Goal: Task Accomplishment & Management: Manage account settings

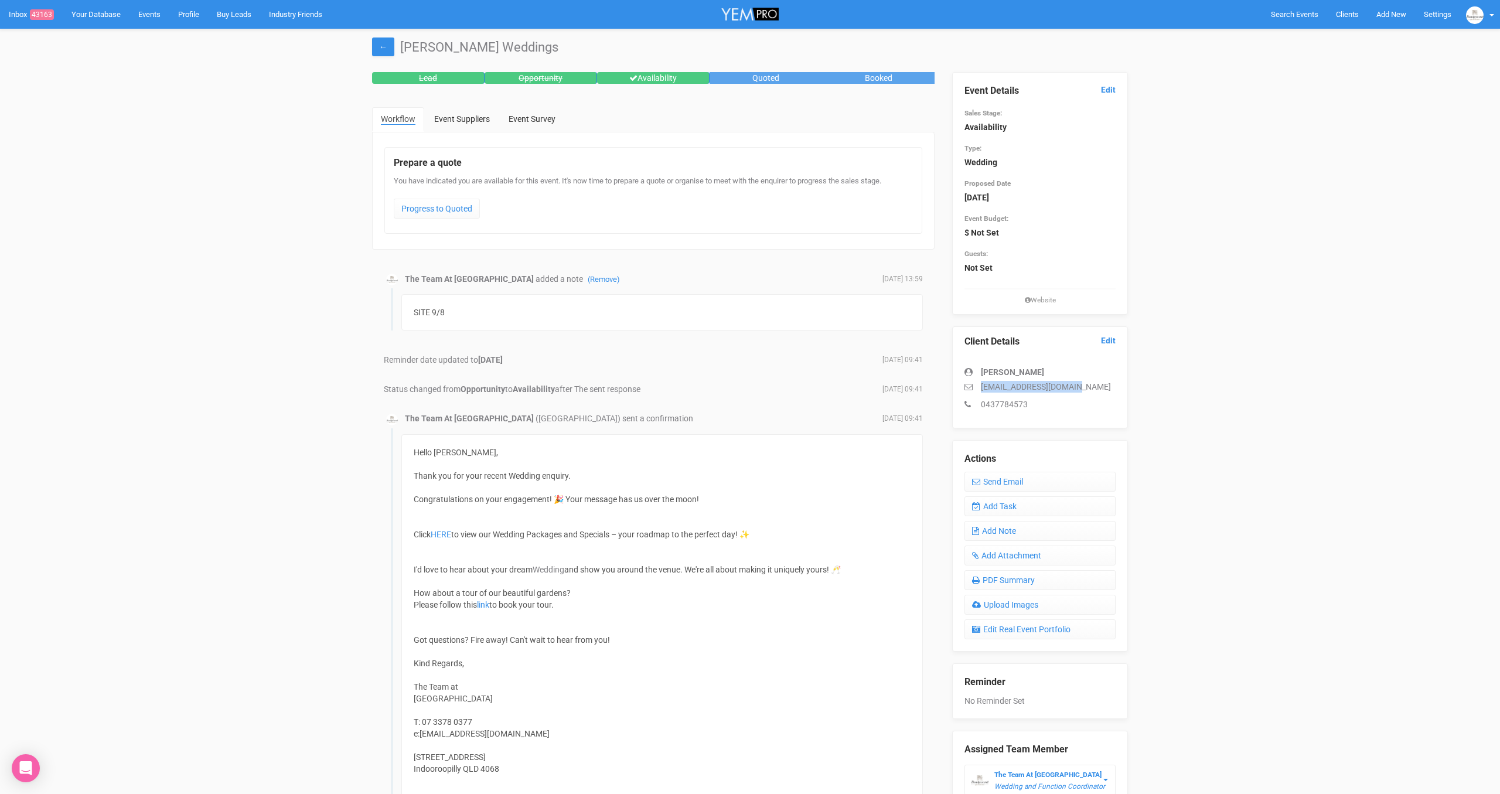
drag, startPoint x: 1077, startPoint y: 384, endPoint x: 978, endPoint y: 390, distance: 98.6
click at [978, 390] on p "[EMAIL_ADDRESS][DOMAIN_NAME]" at bounding box center [1039, 387] width 151 height 12
copy p "[EMAIL_ADDRESS][DOMAIN_NAME]"
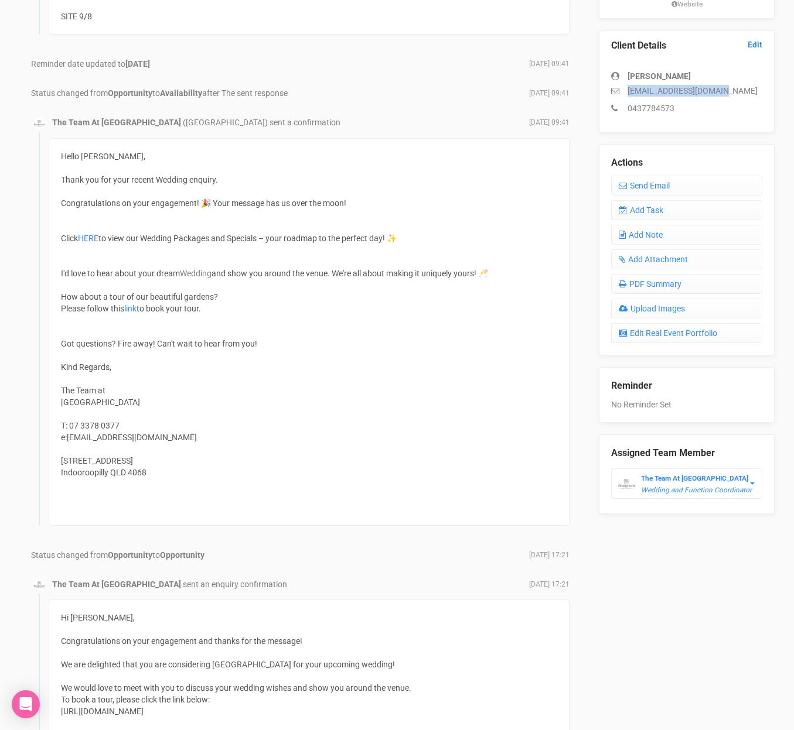
scroll to position [299, 0]
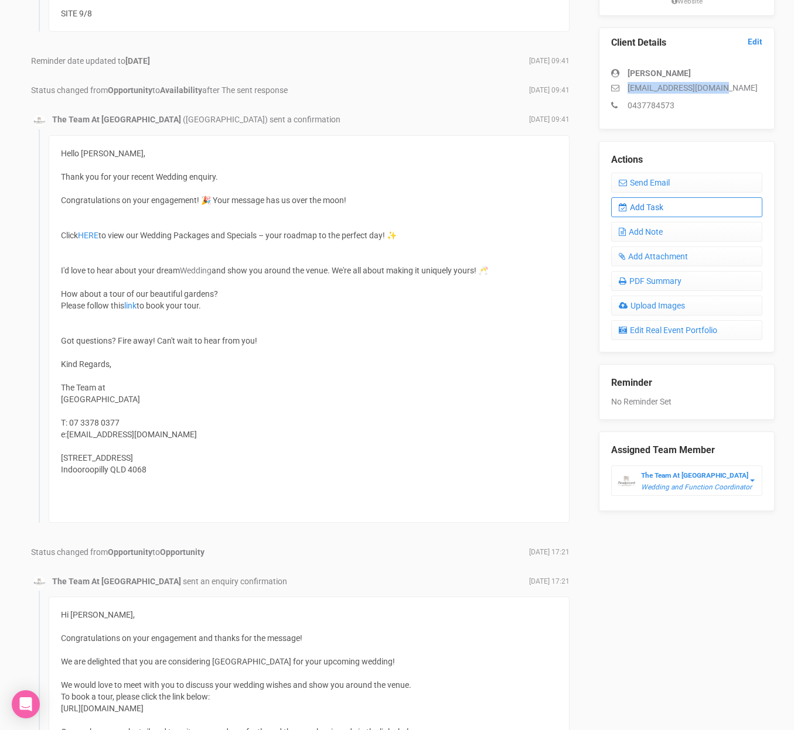
click at [687, 204] on link "Add Task" at bounding box center [686, 207] width 151 height 20
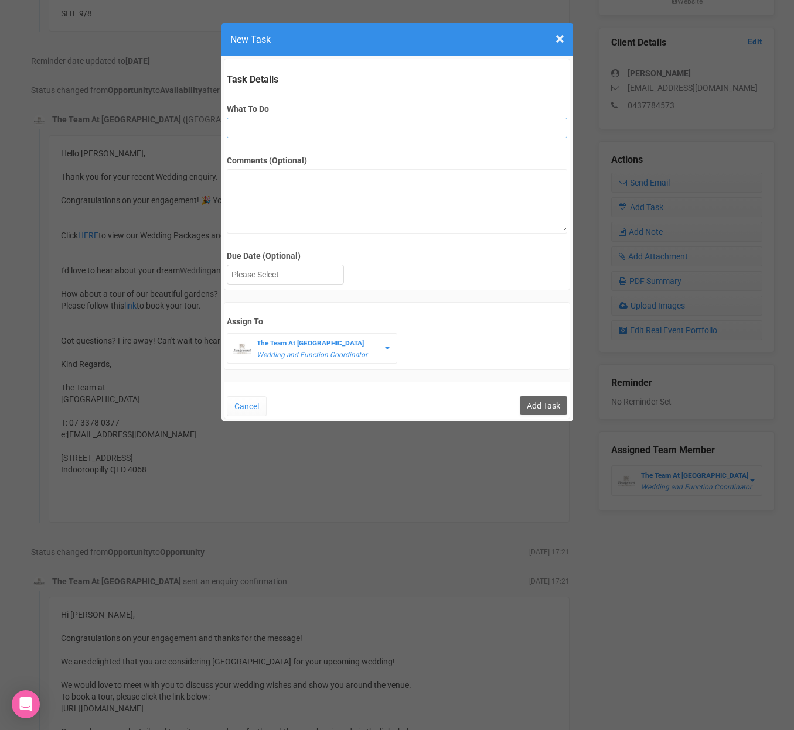
click at [326, 132] on input "What To Do" at bounding box center [397, 128] width 340 height 21
type input "INVITE (possible open day)"
click at [298, 276] on div at bounding box center [285, 274] width 116 height 19
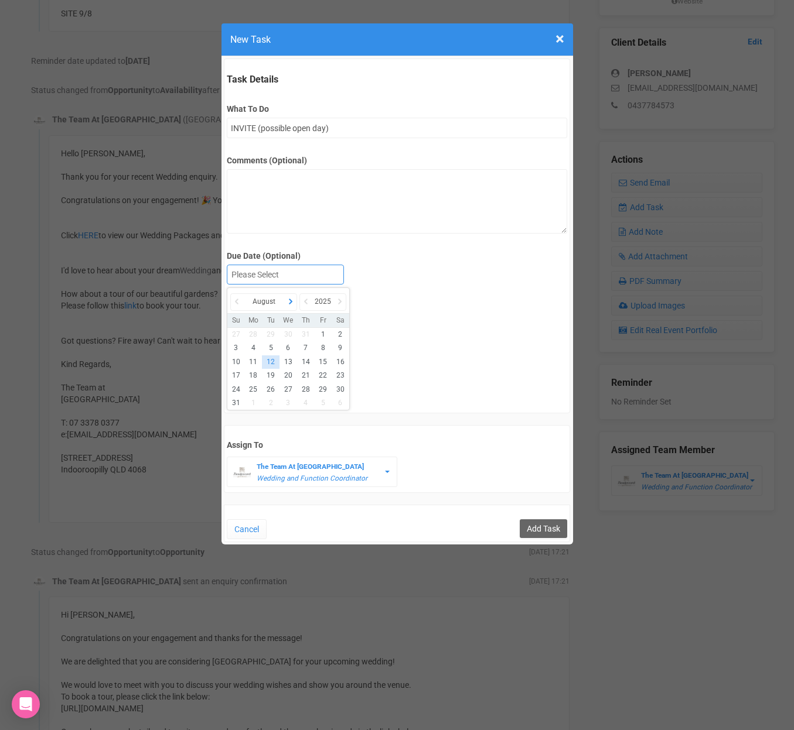
click at [293, 302] on icon at bounding box center [291, 301] width 12 height 16
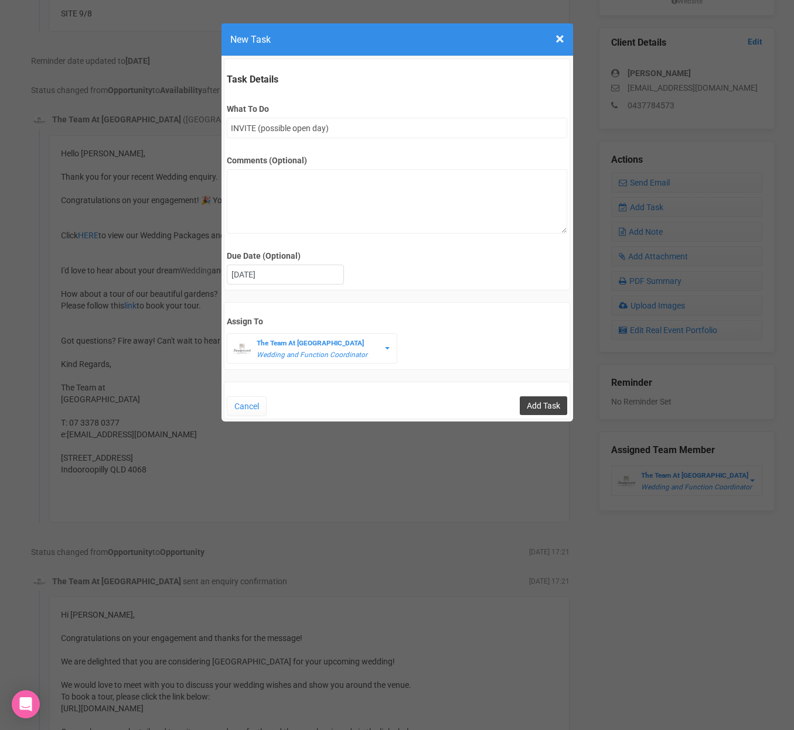
click at [548, 408] on input "Add Task" at bounding box center [543, 406] width 47 height 19
type input "Save"
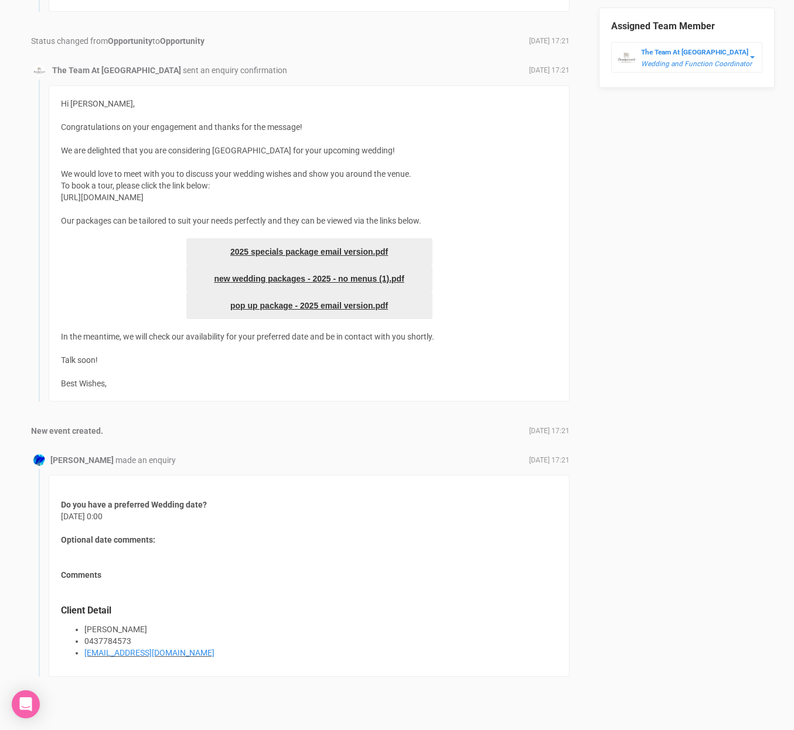
scroll to position [832, 0]
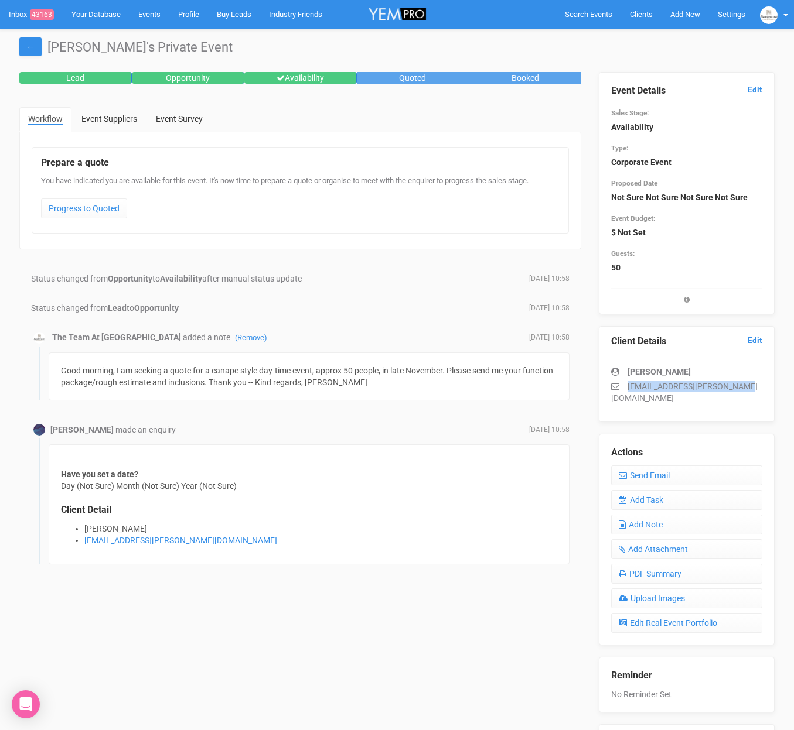
drag, startPoint x: 629, startPoint y: 384, endPoint x: 744, endPoint y: 392, distance: 116.3
click at [744, 392] on div "Client Details Edit Ashleigh Howard ashleigh.k.howard@gmail.com" at bounding box center [687, 374] width 176 height 96
copy p "ashleigh.k.howard@gmail.com"
click at [472, 270] on div "Status changed from Opportunity to Availability after manual status update Augu…" at bounding box center [300, 436] width 562 height 350
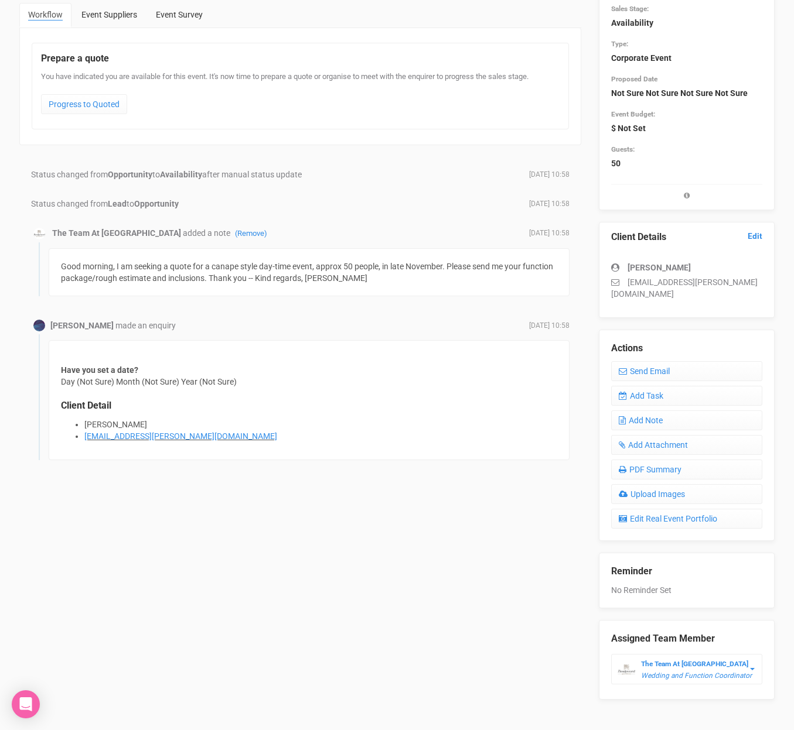
scroll to position [115, 0]
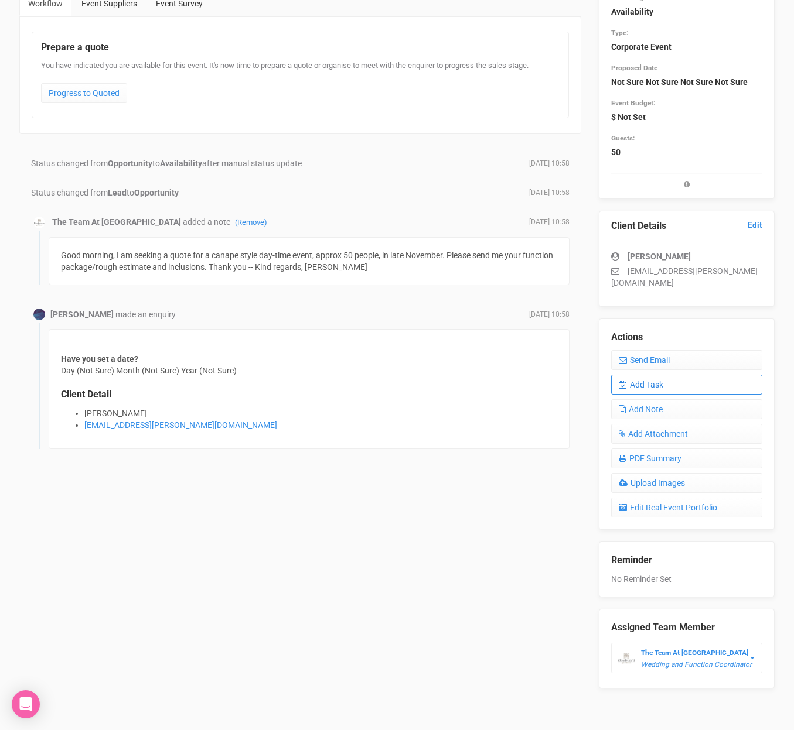
click at [663, 377] on link "Add Task" at bounding box center [686, 385] width 151 height 20
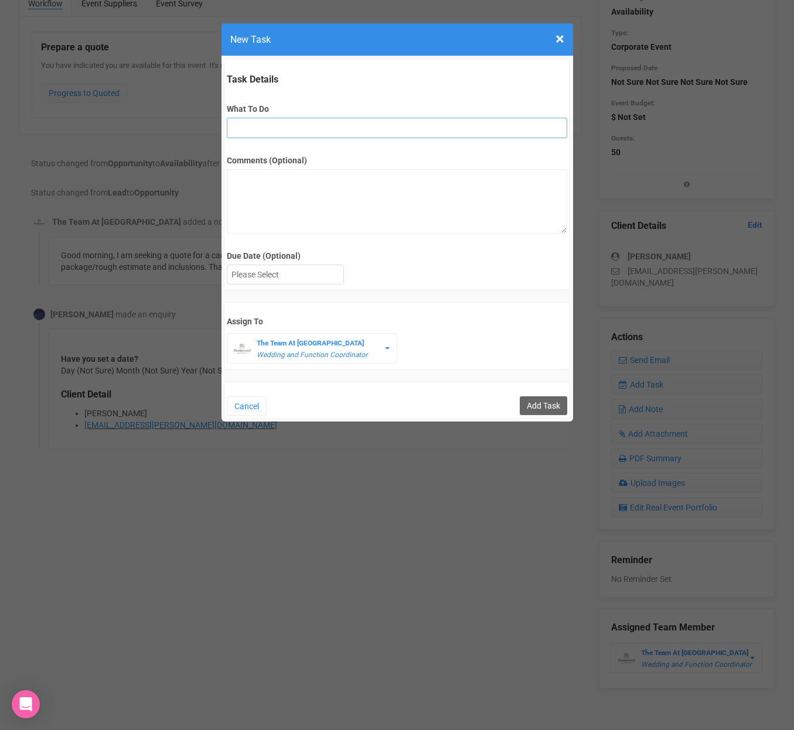
click at [309, 134] on input "What To Do" at bounding box center [397, 128] width 340 height 21
type input "3rd final fu"
click at [299, 266] on div at bounding box center [285, 274] width 116 height 19
click at [555, 411] on input "Add Task" at bounding box center [543, 406] width 47 height 19
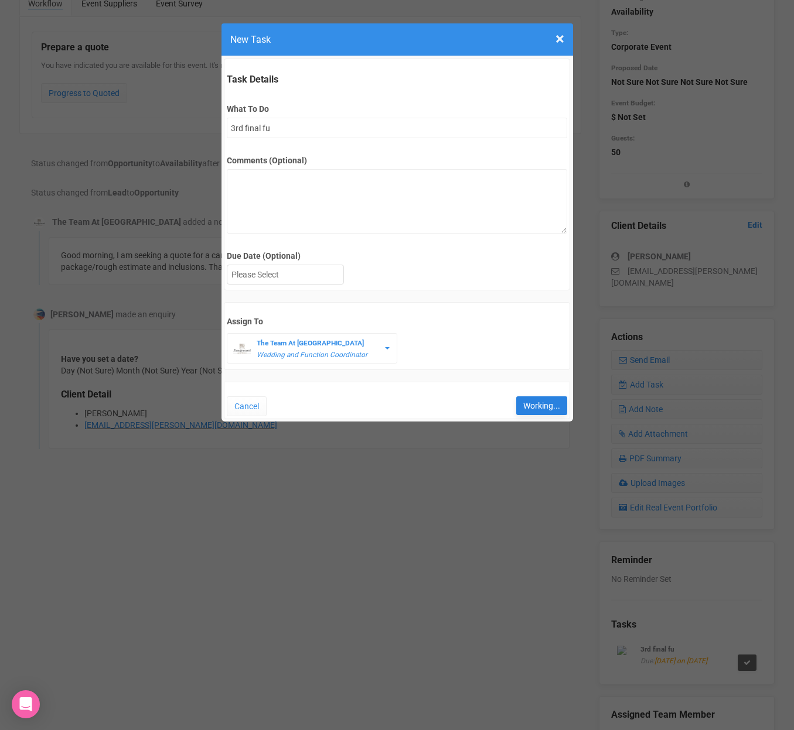
type input "Save"
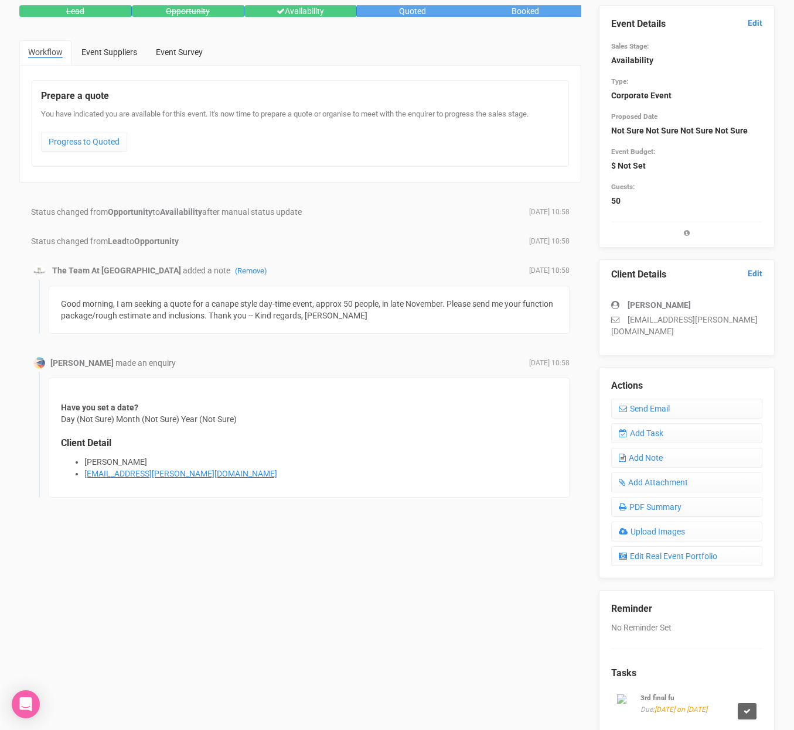
scroll to position [0, 0]
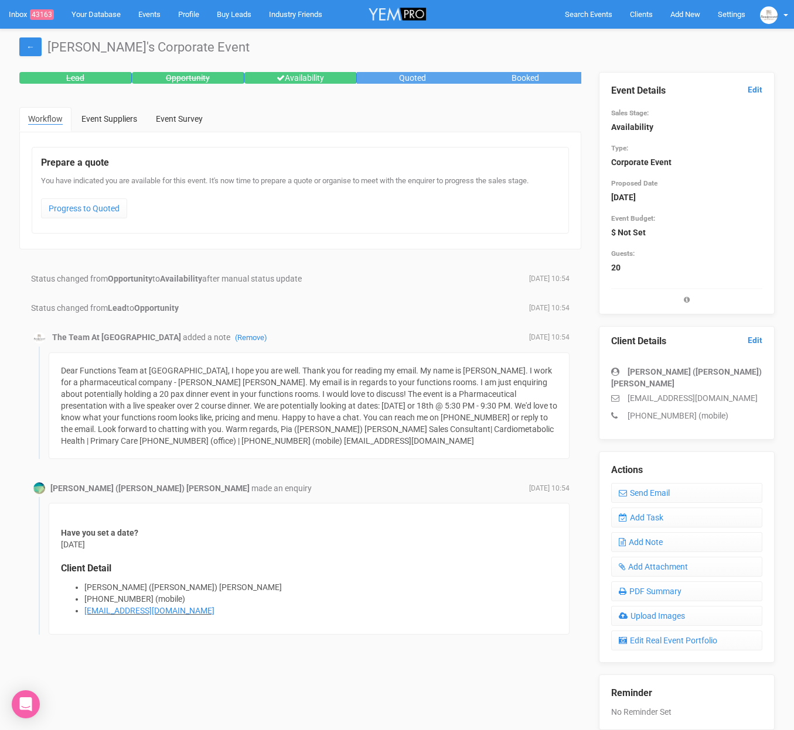
drag, startPoint x: 627, startPoint y: 388, endPoint x: 749, endPoint y: 391, distance: 121.3
click at [749, 392] on p "camara_sophia_grace@lilly.com" at bounding box center [686, 398] width 151 height 12
copy p "camara_sophia_grace@lilly.com"
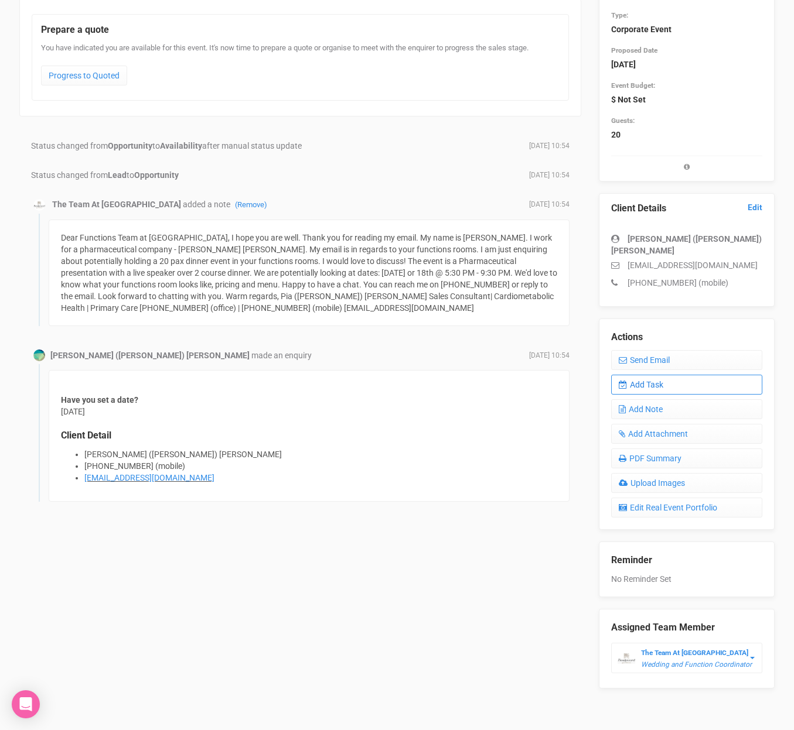
click at [669, 377] on link "Add Task" at bounding box center [686, 385] width 151 height 20
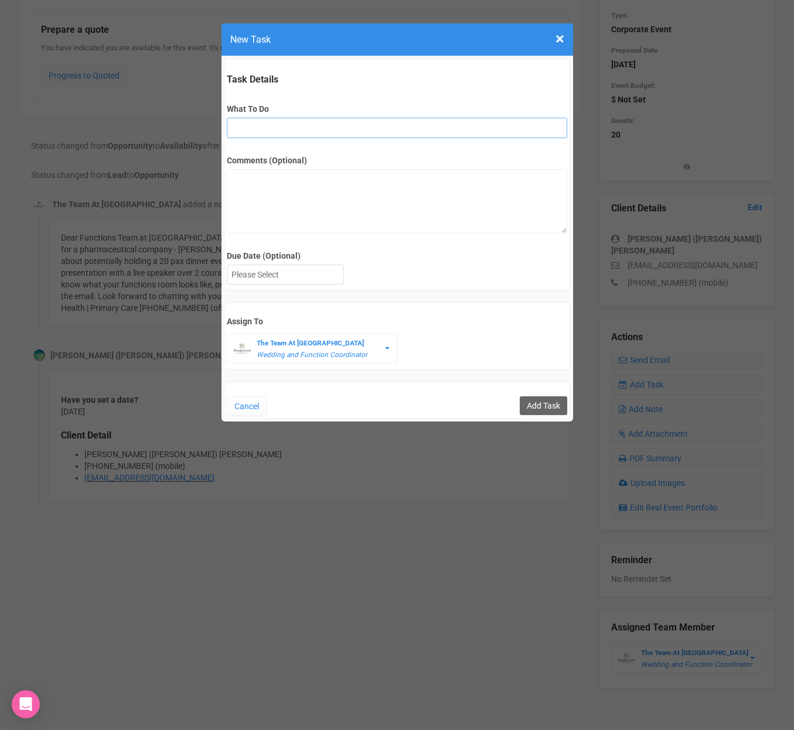
click at [343, 124] on input "What To Do" at bounding box center [397, 128] width 340 height 21
type input "2nd fu"
click at [268, 269] on div at bounding box center [285, 274] width 116 height 19
click at [533, 401] on input "Add Task" at bounding box center [543, 406] width 47 height 19
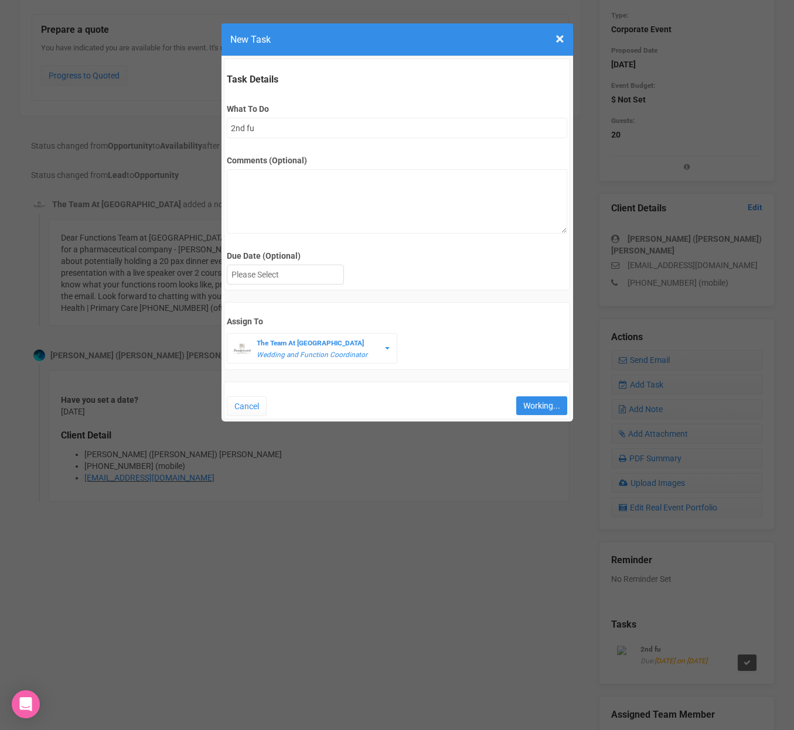
type input "Save"
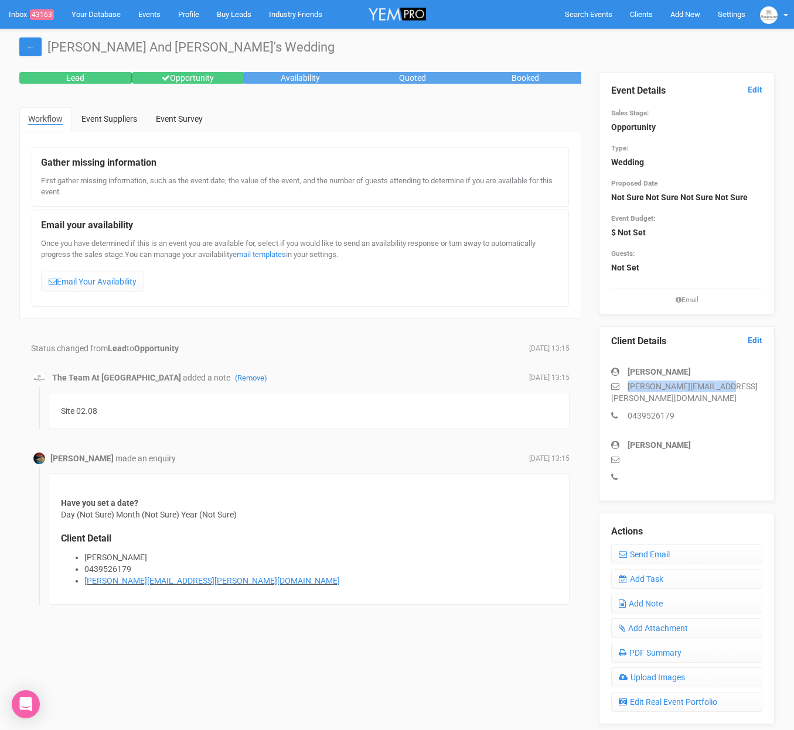
drag, startPoint x: 626, startPoint y: 385, endPoint x: 720, endPoint y: 387, distance: 94.3
click at [720, 387] on p "gill.gehrke@outlook.com" at bounding box center [686, 392] width 151 height 23
copy p "gill.gehrke@outlook.com"
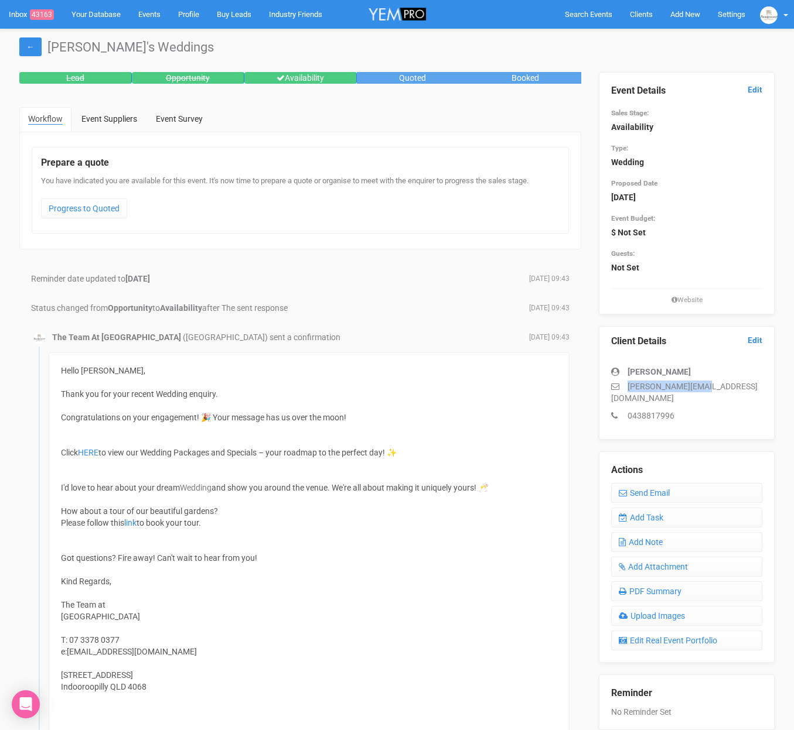
drag, startPoint x: 626, startPoint y: 385, endPoint x: 709, endPoint y: 387, distance: 83.8
click at [709, 387] on p "jess.z@hotmail.com" at bounding box center [686, 392] width 151 height 23
copy p "jess.z@hotmail.com"
click at [679, 508] on link "Add Task" at bounding box center [686, 518] width 151 height 20
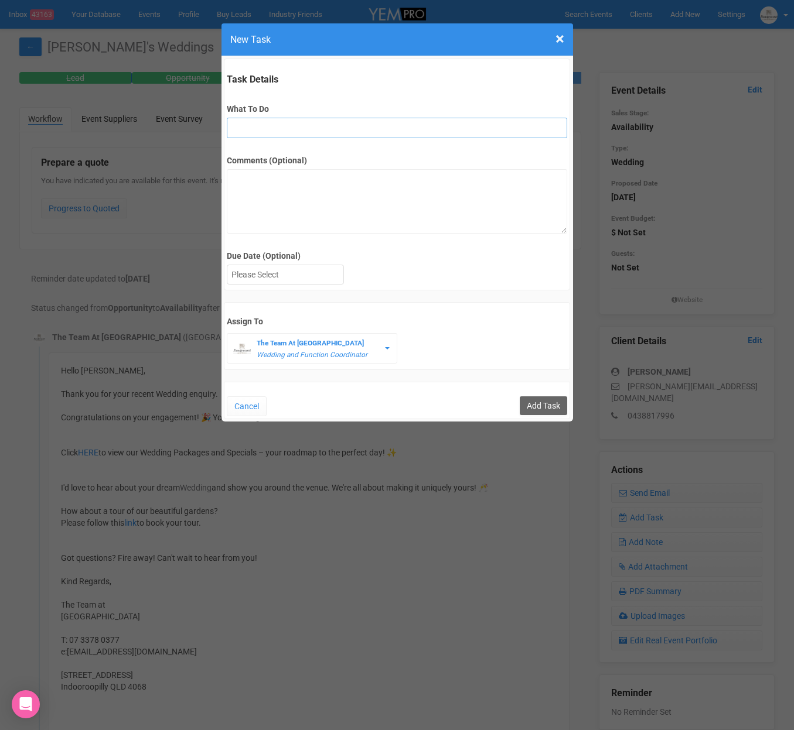
click at [242, 127] on input "What To Do" at bounding box center [397, 128] width 340 height 21
type input "2nd fu"
click at [326, 179] on textarea "Comments (Optional)" at bounding box center [397, 201] width 340 height 64
type textarea "-"
type textarea "requesting a site inspection."
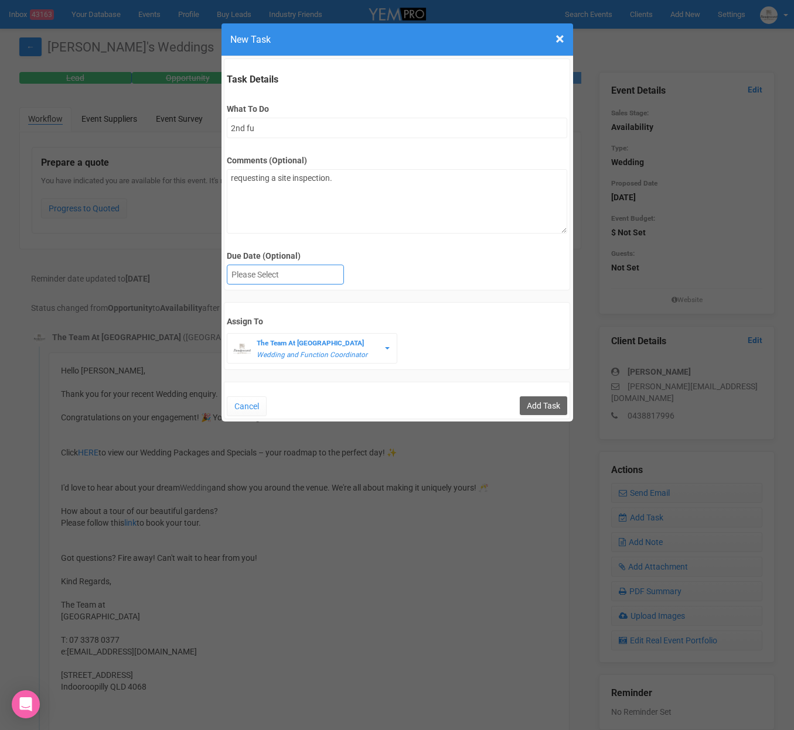
click at [275, 275] on div at bounding box center [285, 274] width 116 height 19
click at [271, 280] on div "17th August 2025" at bounding box center [285, 274] width 116 height 19
click at [532, 409] on input "Add Task" at bounding box center [543, 406] width 47 height 19
type input "Save"
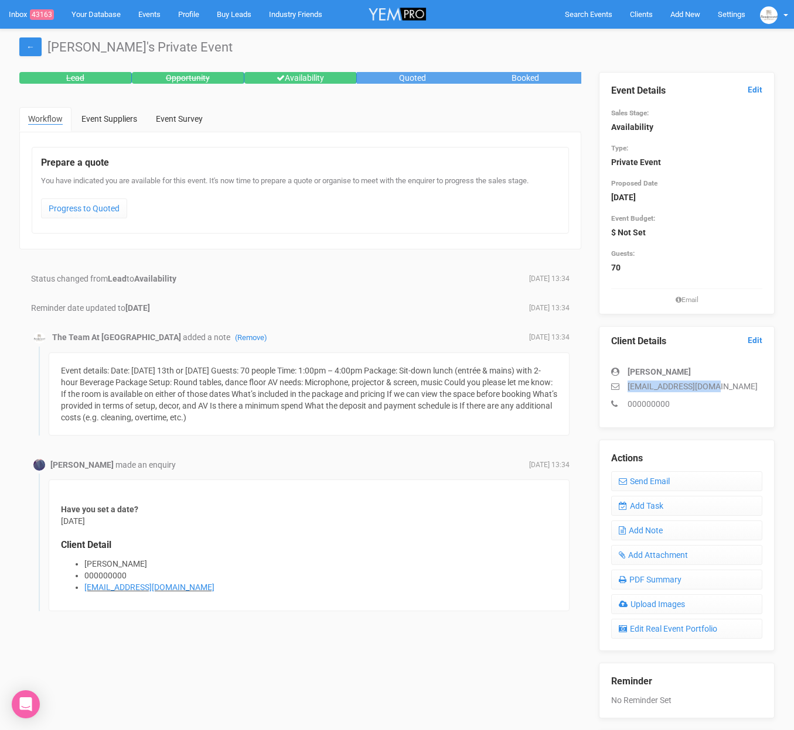
drag, startPoint x: 629, startPoint y: 387, endPoint x: 715, endPoint y: 387, distance: 86.7
click at [715, 387] on p "[EMAIL_ADDRESS][DOMAIN_NAME]" at bounding box center [686, 387] width 151 height 12
copy p "[EMAIL_ADDRESS][DOMAIN_NAME]"
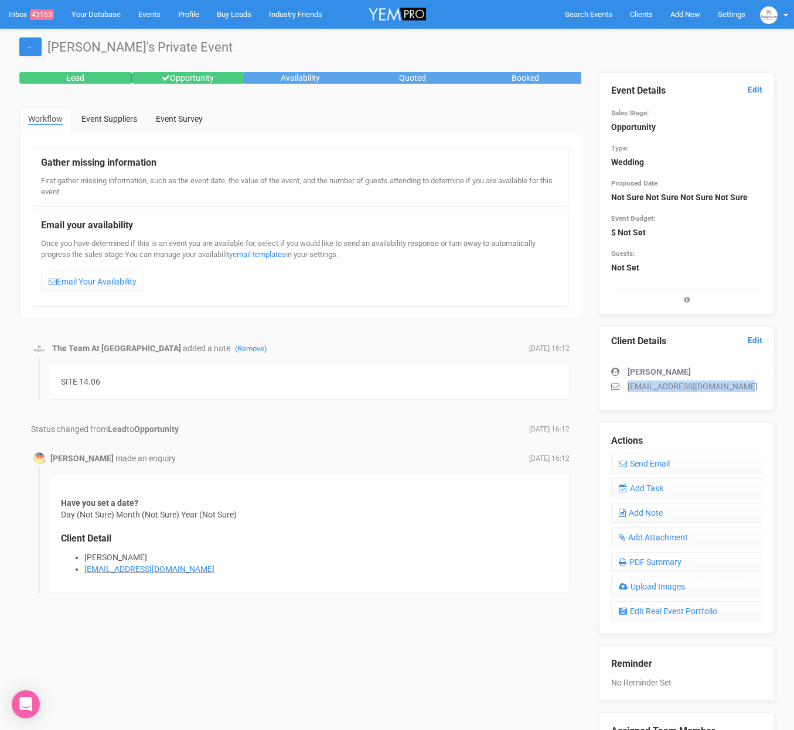
drag, startPoint x: 629, startPoint y: 386, endPoint x: 763, endPoint y: 392, distance: 133.7
click at [762, 395] on div "Client Details Edit [PERSON_NAME] [EMAIL_ADDRESS][DOMAIN_NAME]" at bounding box center [687, 368] width 176 height 84
copy p "[EMAIL_ADDRESS][DOMAIN_NAME]"
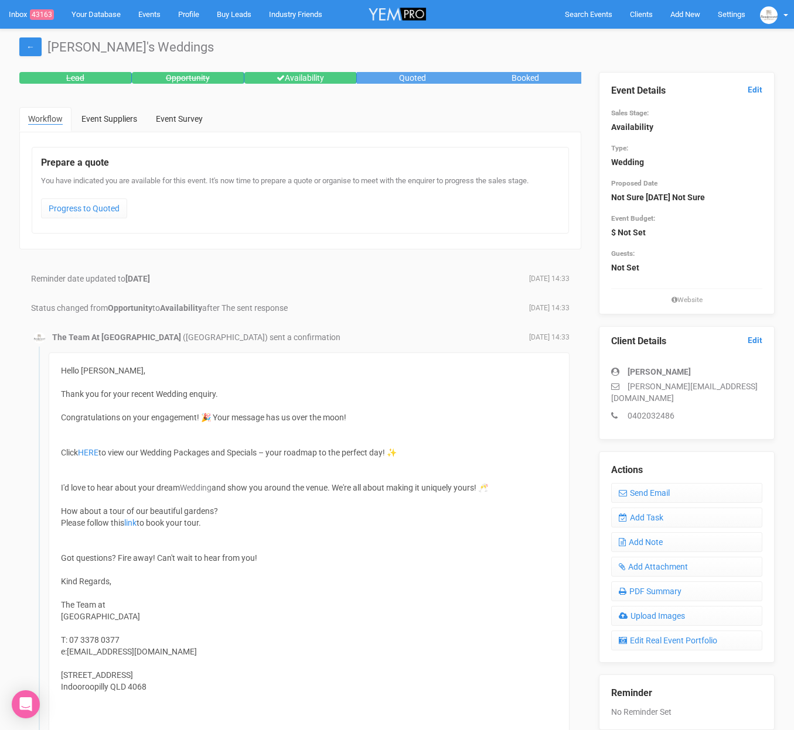
drag, startPoint x: 627, startPoint y: 384, endPoint x: 703, endPoint y: 385, distance: 76.1
click at [703, 385] on p "[PERSON_NAME][EMAIL_ADDRESS][DOMAIN_NAME]" at bounding box center [686, 392] width 151 height 23
drag, startPoint x: 699, startPoint y: 385, endPoint x: 633, endPoint y: 376, distance: 66.3
click at [624, 388] on p "[PERSON_NAME][EMAIL_ADDRESS][DOMAIN_NAME]" at bounding box center [686, 392] width 151 height 23
copy p "[PERSON_NAME][EMAIL_ADDRESS][DOMAIN_NAME]"
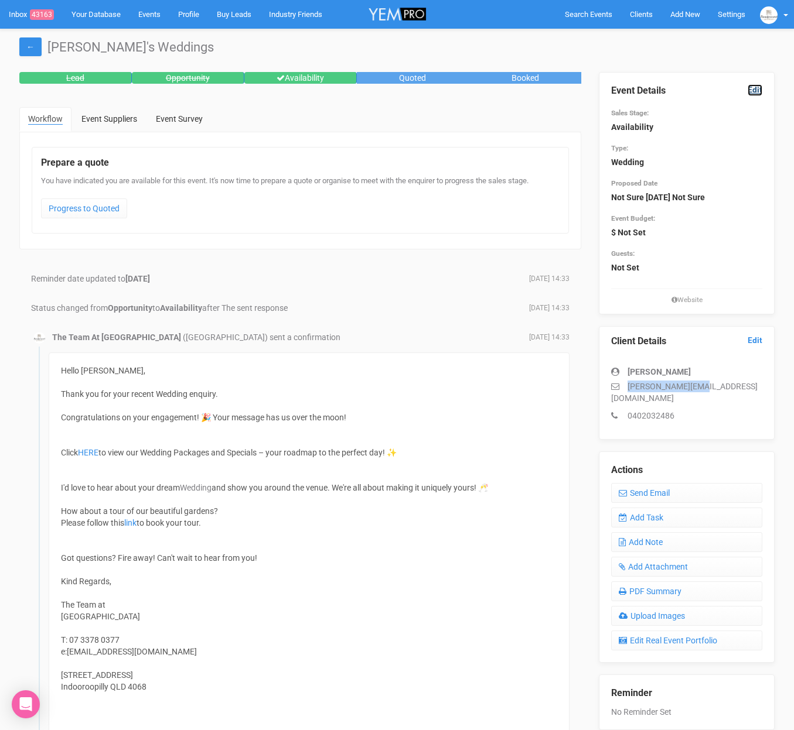
click at [756, 92] on link "Edit" at bounding box center [754, 89] width 15 height 11
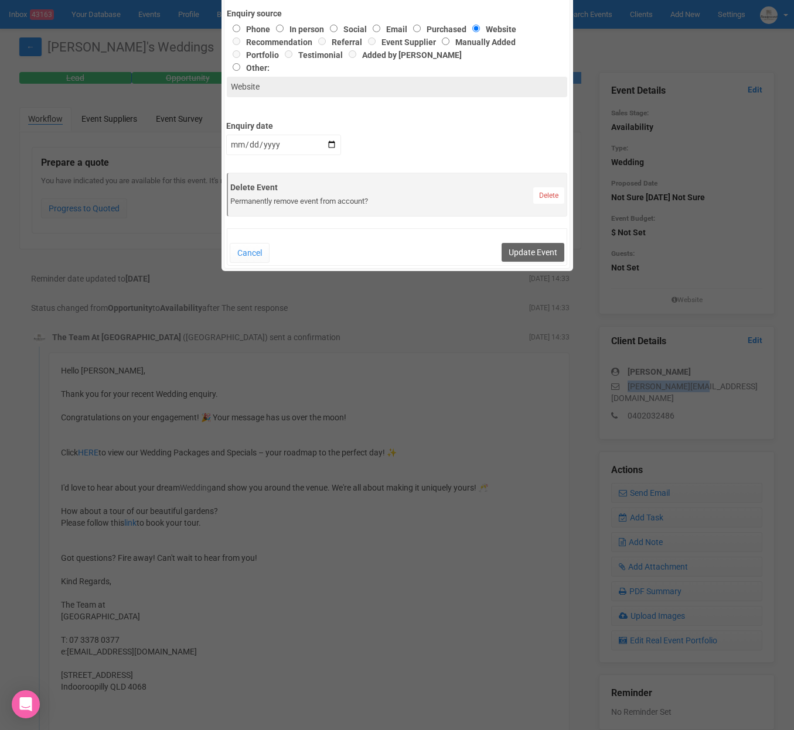
scroll to position [491, 0]
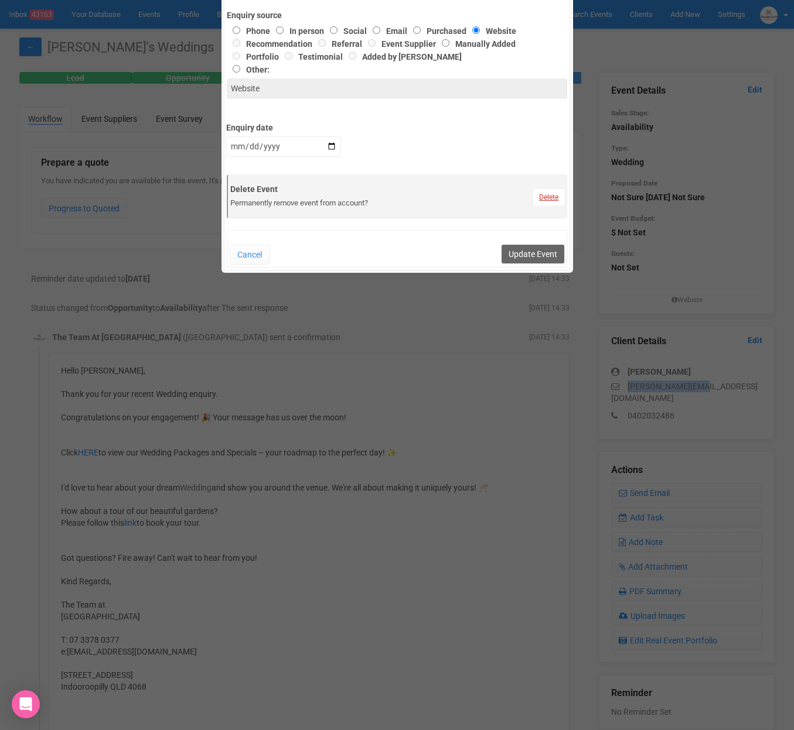
click at [551, 202] on link "Delete" at bounding box center [548, 197] width 31 height 16
click at [551, 169] on link "Confirm" at bounding box center [556, 169] width 36 height 16
click at [542, 260] on button "Update Event" at bounding box center [532, 254] width 63 height 19
